Goal: Information Seeking & Learning: Learn about a topic

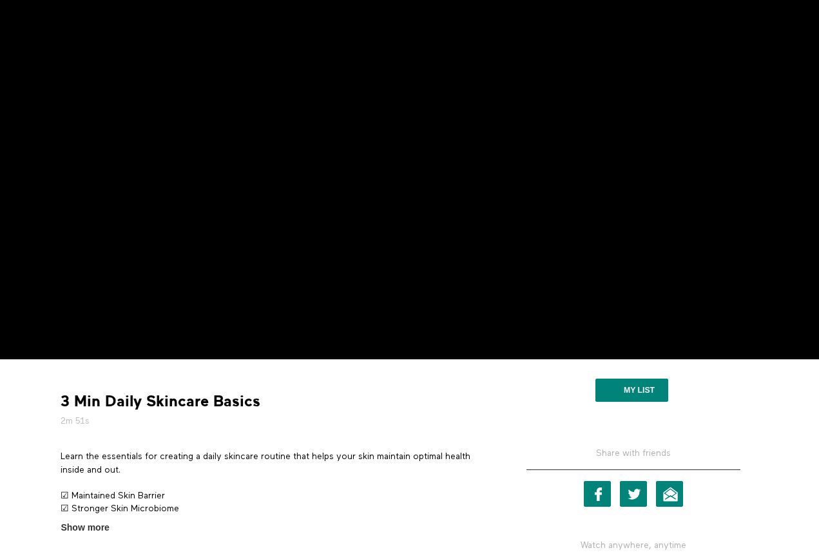
scroll to position [140, 0]
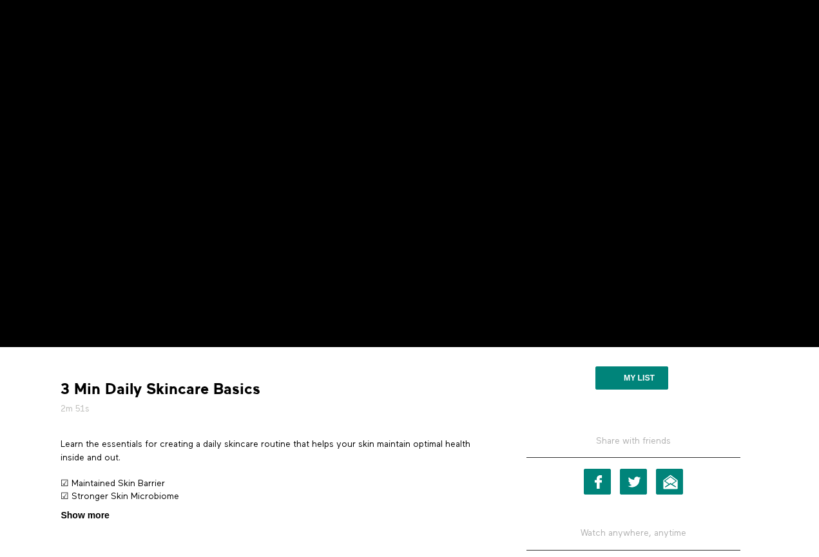
click at [102, 516] on span "Show more" at bounding box center [85, 516] width 48 height 14
click at [0, 0] on input "Show more Show less" at bounding box center [0, 0] width 0 height 0
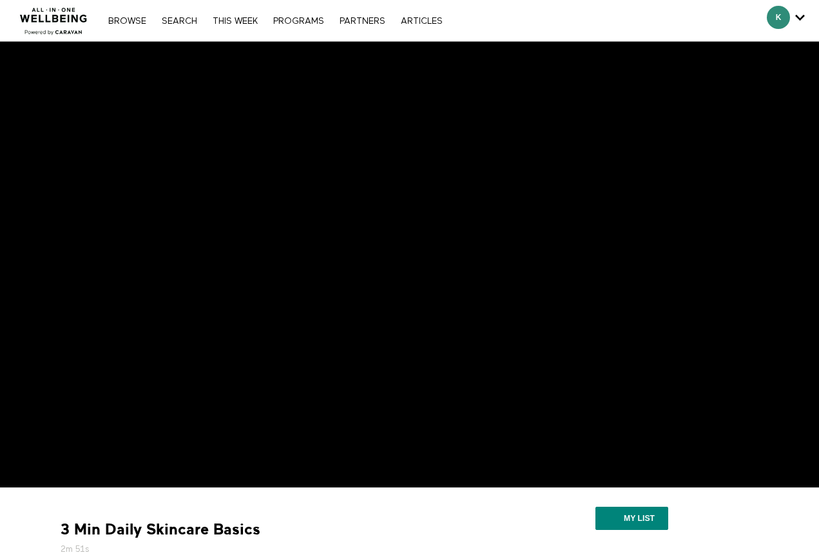
scroll to position [0, 0]
